Goal: Navigation & Orientation: Go to known website

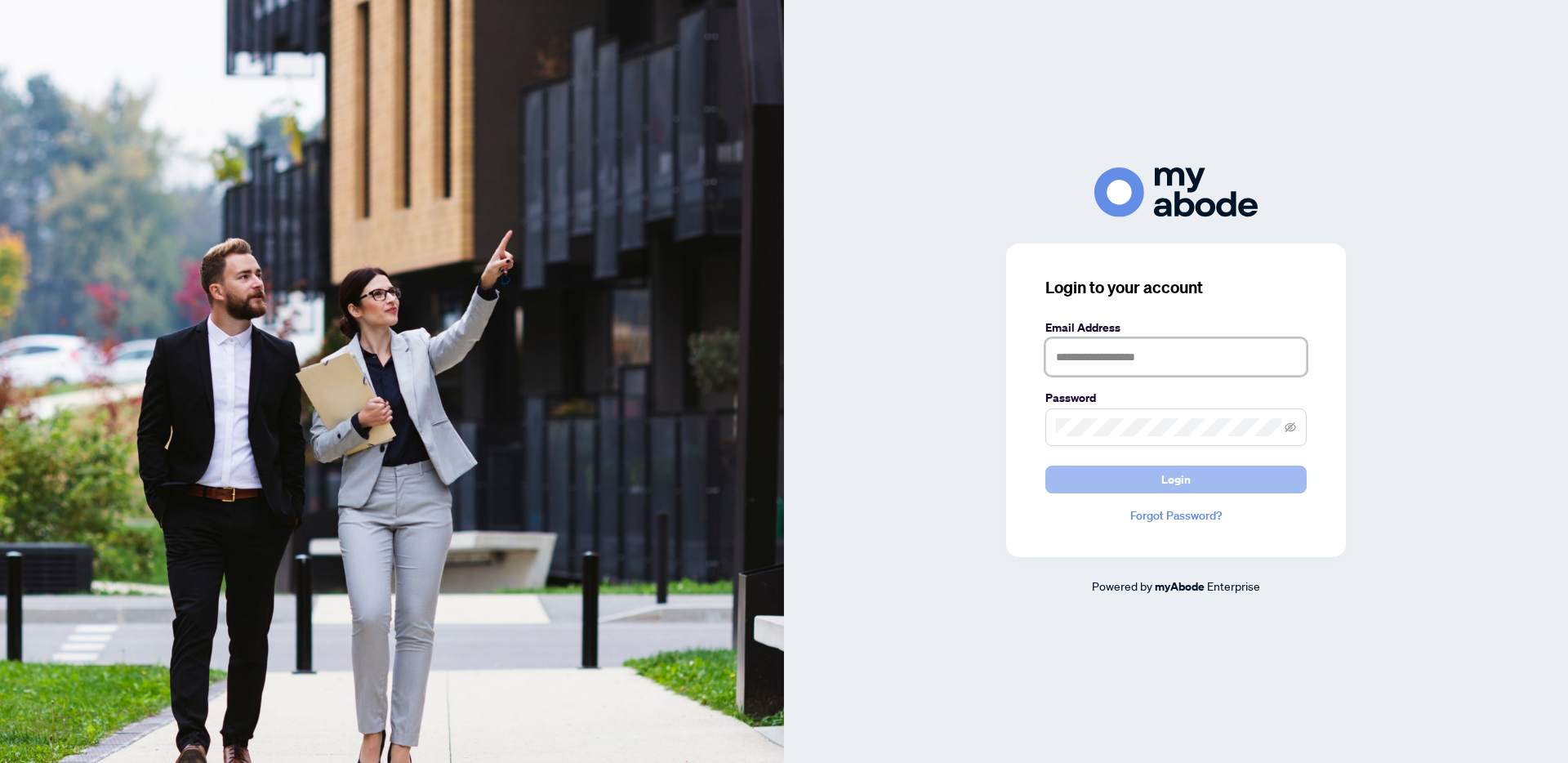
type input "**********"
click at [1157, 485] on button "Login" at bounding box center [1176, 480] width 261 height 28
